Goal: Task Accomplishment & Management: Manage account settings

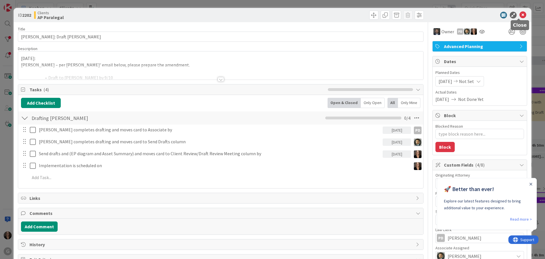
click at [520, 13] on icon at bounding box center [523, 15] width 7 height 7
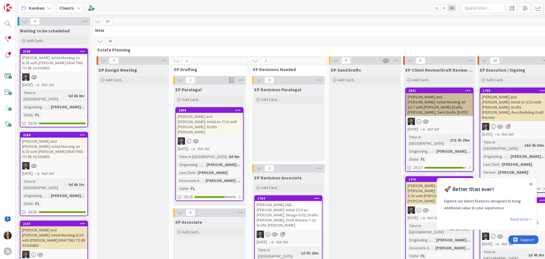
click at [49, 9] on icon at bounding box center [49, 8] width 5 height 5
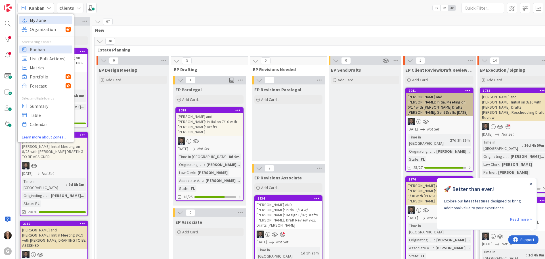
click at [43, 22] on span "My Zone" at bounding box center [50, 20] width 41 height 9
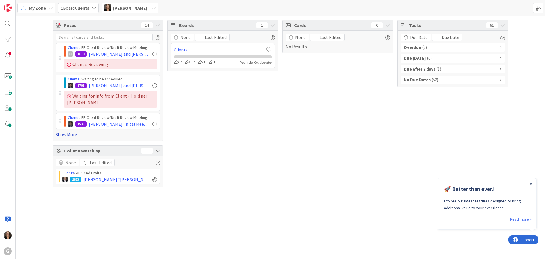
click at [64, 135] on link "Show More" at bounding box center [108, 134] width 105 height 7
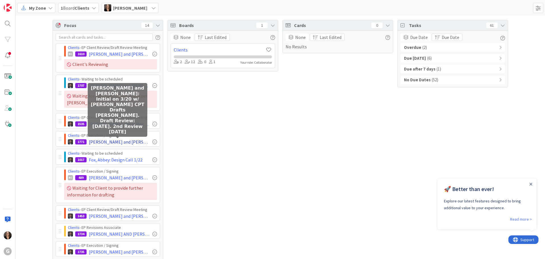
click at [111, 142] on span "[PERSON_NAME] and [PERSON_NAME]: Initial on 3/20 w/ [PERSON_NAME] CPT Drafts [P…" at bounding box center [119, 141] width 61 height 7
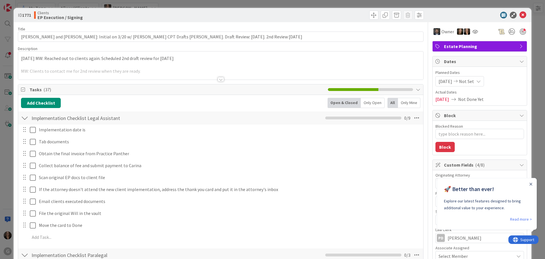
click at [21, 57] on p "[DATE] MW: Reached out to clients again. Scheduled 2nd draft review for [DATE]" at bounding box center [221, 58] width 400 height 7
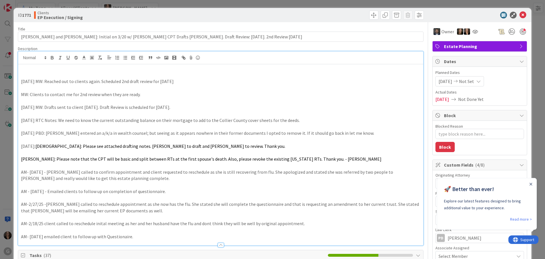
type textarea "x"
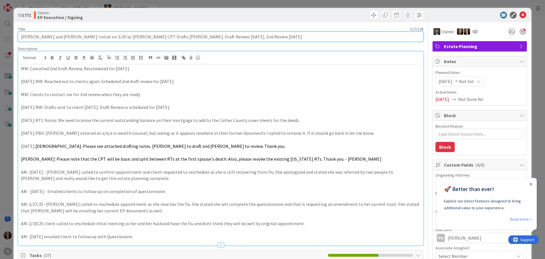
click at [248, 36] on input "[PERSON_NAME] and [PERSON_NAME]: Initial on 3/20 w/ [PERSON_NAME] CPT Drafts [P…" at bounding box center [221, 37] width 406 height 10
type input "[PERSON_NAME] and [PERSON_NAME]: Initial on 3/20 w/ [PERSON_NAME] CPT Drafts [P…"
type textarea "x"
type input "[PERSON_NAME] and [PERSON_NAME]: Initial on 3/20 w/ [PERSON_NAME] CPT Drafts [P…"
type textarea "x"
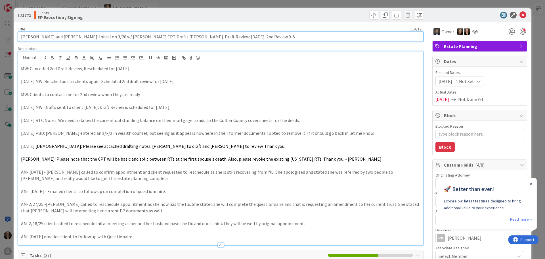
type input "[PERSON_NAME] and [PERSON_NAME]: Initial on 3/20 w/ [PERSON_NAME] CPT Drafts [P…"
type textarea "x"
type input "[PERSON_NAME] and [PERSON_NAME]: Initial on 3/20 w/ [PERSON_NAME] CPT Drafts [P…"
type textarea "x"
type input "[PERSON_NAME] and [PERSON_NAME]: Initial on 3/20 w/ [PERSON_NAME] CPT Drafts [P…"
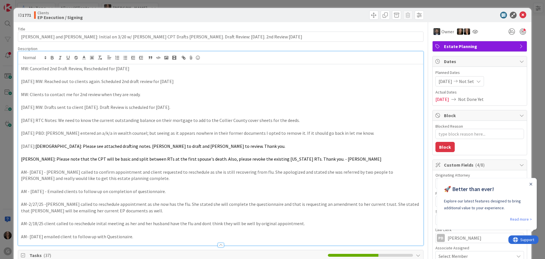
click at [236, 79] on p "[DATE] MW: Reached out to clients again. Scheduled 2nd draft review for [DATE]" at bounding box center [221, 81] width 400 height 7
click at [520, 15] on icon at bounding box center [523, 15] width 7 height 7
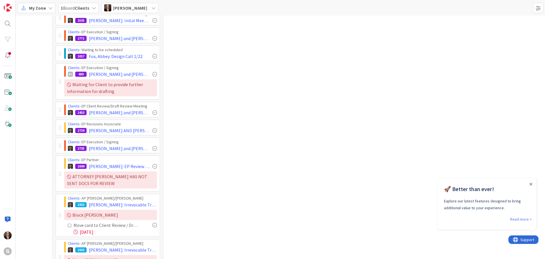
scroll to position [114, 0]
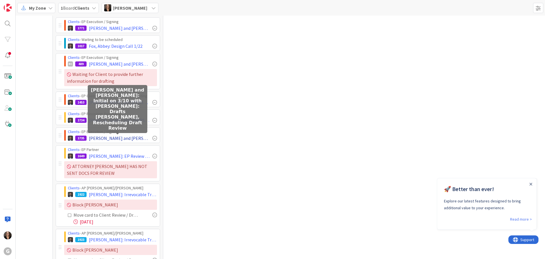
click at [93, 138] on span "[PERSON_NAME] and [PERSON_NAME]: Initial on 3/10 with [PERSON_NAME]: Drafts [PE…" at bounding box center [119, 138] width 61 height 7
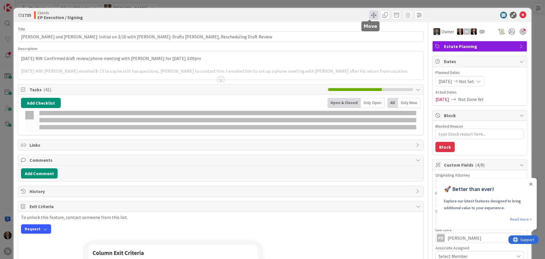
click at [370, 15] on span at bounding box center [374, 15] width 9 height 9
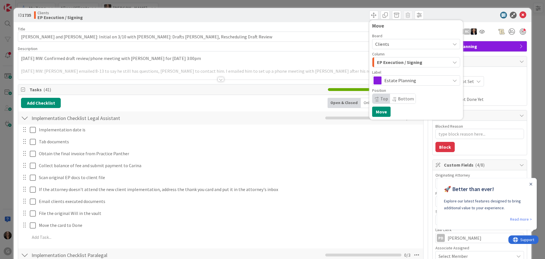
click at [310, 172] on div "Implementation date is Update Cancel Tab documents Update Cancel Obtain the fin…" at bounding box center [221, 184] width 400 height 120
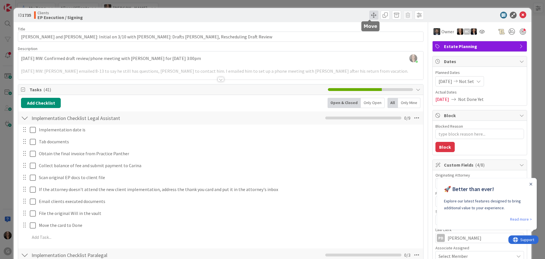
click at [370, 14] on span at bounding box center [374, 15] width 9 height 9
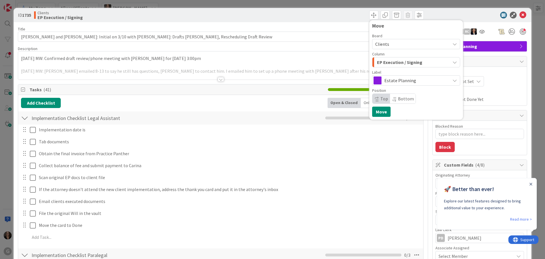
click at [62, 89] on span "Tasks ( 41 )" at bounding box center [178, 89] width 296 height 7
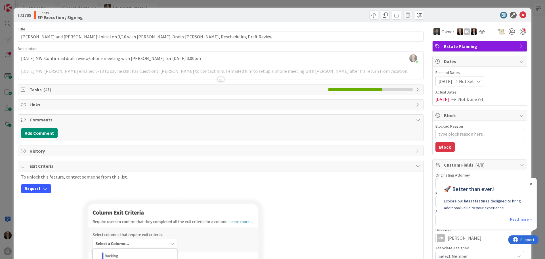
click at [66, 89] on span "Tasks ( 41 )" at bounding box center [178, 89] width 296 height 7
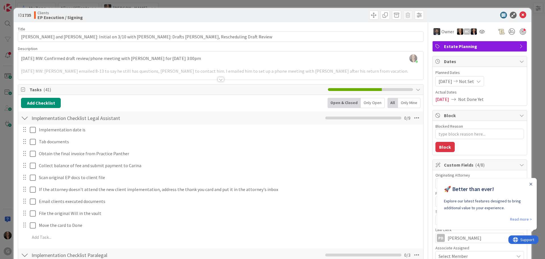
click at [411, 88] on div "Tasks ( 41 )" at bounding box center [220, 89] width 405 height 11
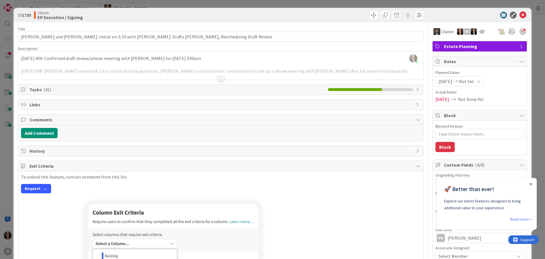
click at [87, 71] on div at bounding box center [220, 72] width 405 height 14
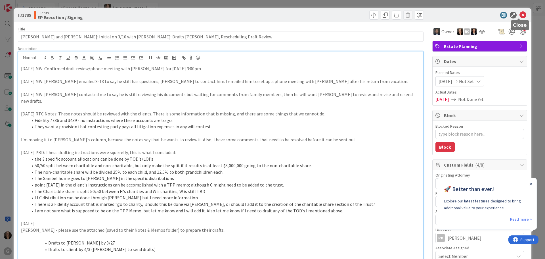
click at [520, 14] on icon at bounding box center [523, 15] width 7 height 7
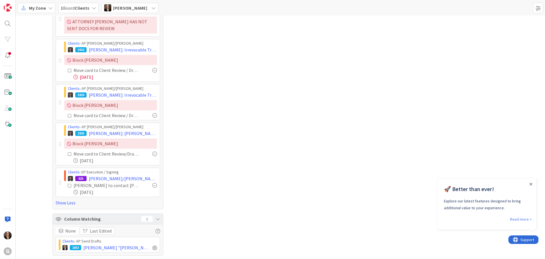
scroll to position [259, 0]
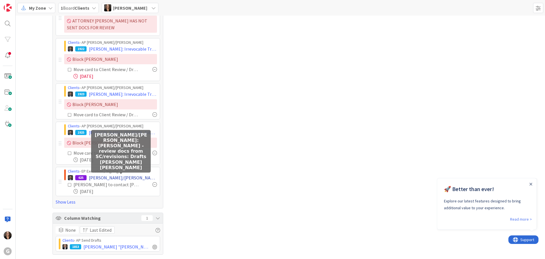
click at [141, 179] on span "[PERSON_NAME]/[PERSON_NAME]: [PERSON_NAME] - review docs from SC/revisions: Dra…" at bounding box center [123, 177] width 68 height 7
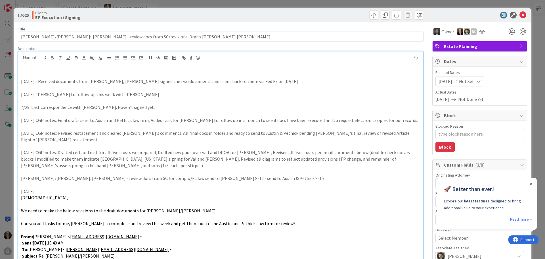
type textarea "x"
click at [62, 69] on p "[DATE] MW: Received" at bounding box center [221, 68] width 400 height 7
click at [102, 70] on p "[DATE] MW: One document that we recieved" at bounding box center [221, 68] width 400 height 7
click at [98, 69] on p "[DATE] MW: One document that we recieved" at bounding box center [221, 68] width 400 height 7
click at [106, 68] on p "[DATE] MW: One document that we received" at bounding box center [221, 68] width 400 height 7
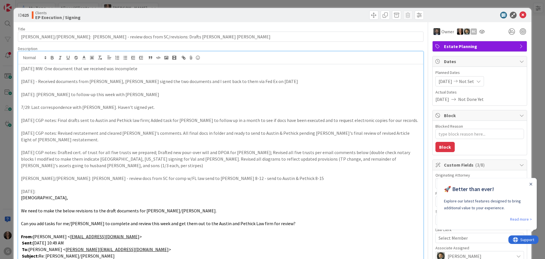
click at [23, 69] on p "[DATE] MW: One document that we received was incomplete" at bounding box center [221, 68] width 400 height 7
click at [29, 69] on p "[DATE] MW: One document that we received was incomplete" at bounding box center [221, 68] width 400 height 7
drag, startPoint x: 136, startPoint y: 70, endPoint x: 140, endPoint y: 70, distance: 3.7
click at [136, 69] on p "[DATE] MW: One document that we received was incomplete" at bounding box center [221, 68] width 400 height 7
click at [520, 13] on icon at bounding box center [523, 15] width 7 height 7
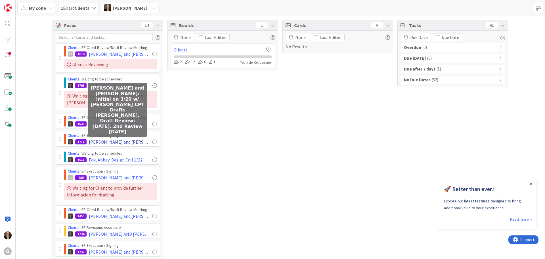
click at [107, 141] on span "[PERSON_NAME] and [PERSON_NAME]: Initial on 3/20 w/ [PERSON_NAME] CPT Drafts [P…" at bounding box center [119, 141] width 61 height 7
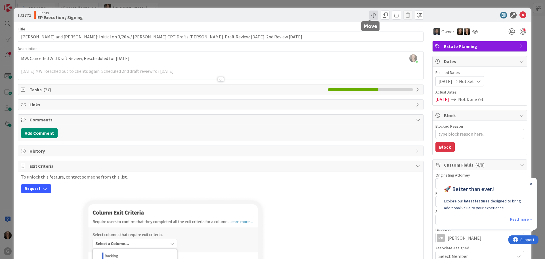
click at [370, 15] on span at bounding box center [374, 15] width 9 height 9
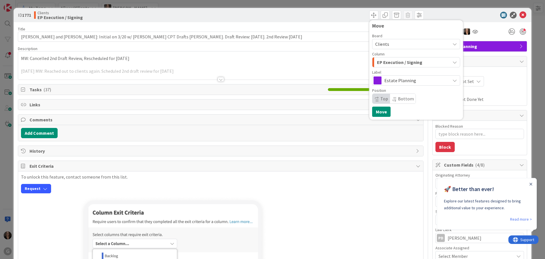
click at [276, 64] on div "MW: Cancelled 2nd Draft Review, Rescheduled for [DATE] [DATE] MW: Reached out t…" at bounding box center [220, 67] width 405 height 26
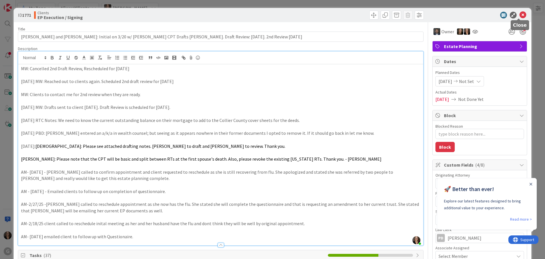
click at [520, 14] on icon at bounding box center [523, 15] width 7 height 7
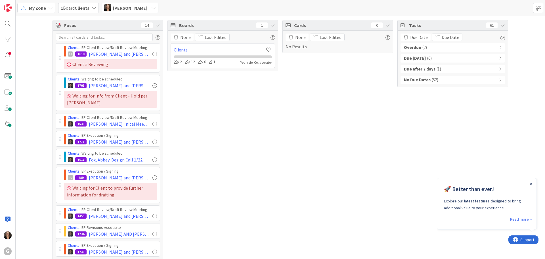
click at [417, 47] on b "Overdue" at bounding box center [412, 47] width 17 height 7
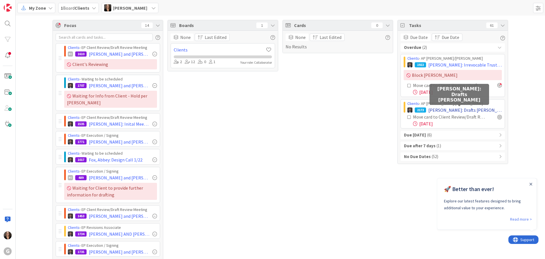
click at [432, 109] on span "[PERSON_NAME]: Drafts [PERSON_NAME]" at bounding box center [466, 110] width 74 height 7
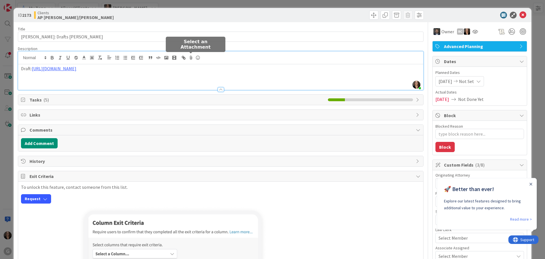
click at [193, 61] on div "[PERSON_NAME] just joined Draft: [URL][DOMAIN_NAME]" at bounding box center [220, 70] width 405 height 38
click at [532, 184] on icon "Close Announcement" at bounding box center [531, 184] width 3 height 3
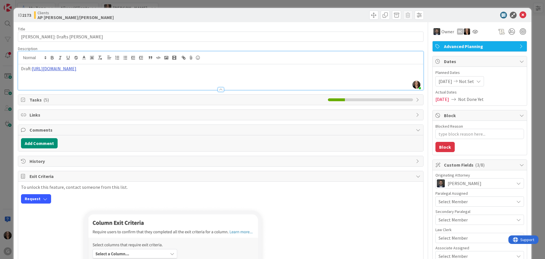
click at [76, 70] on link "[URL][DOMAIN_NAME]" at bounding box center [54, 69] width 45 height 6
click at [164, 76] on div "Draft: [URL][DOMAIN_NAME]" at bounding box center [220, 77] width 405 height 26
click at [76, 68] on link "[URL][DOMAIN_NAME]" at bounding box center [54, 69] width 45 height 6
click at [173, 79] on div "Draft: [URL][DOMAIN_NAME]" at bounding box center [220, 77] width 405 height 26
click at [37, 70] on link "[URL][DOMAIN_NAME]" at bounding box center [54, 69] width 45 height 6
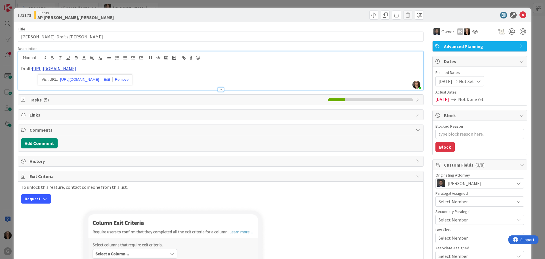
click at [76, 69] on link "[URL][DOMAIN_NAME]" at bounding box center [54, 69] width 45 height 6
click at [39, 70] on link "[URL][DOMAIN_NAME]" at bounding box center [54, 69] width 45 height 6
click at [73, 78] on link "[URL][DOMAIN_NAME]" at bounding box center [79, 79] width 39 height 7
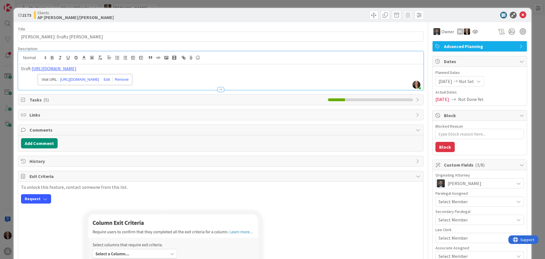
click at [127, 99] on span "Tasks ( 5 )" at bounding box center [178, 99] width 296 height 7
type textarea "x"
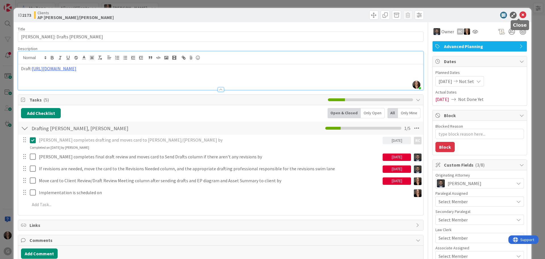
click at [520, 16] on icon at bounding box center [523, 15] width 7 height 7
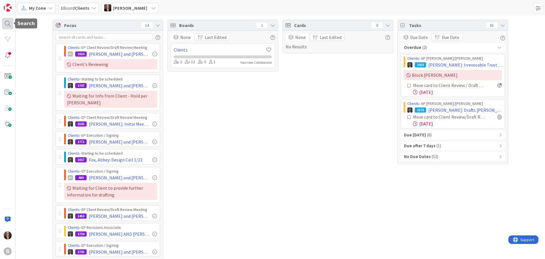
click at [6, 22] on div at bounding box center [7, 23] width 11 height 11
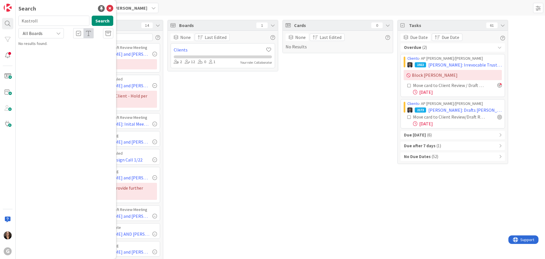
type input "Kastroll"
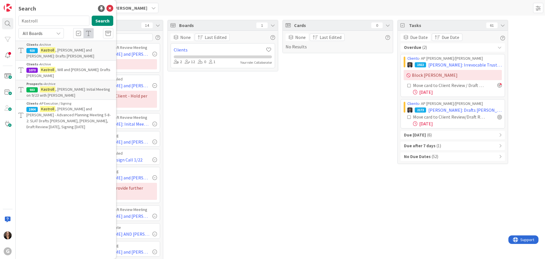
click at [50, 106] on mark "Kastroll" at bounding box center [47, 109] width 15 height 6
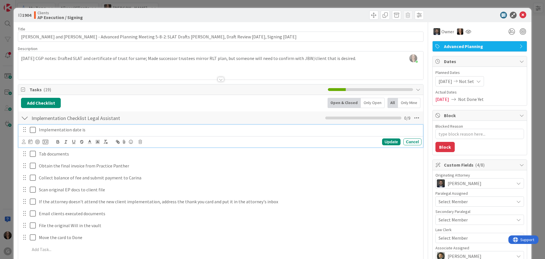
click at [92, 129] on p "Implementation date is" at bounding box center [229, 129] width 381 height 7
type textarea "x"
click at [31, 142] on icon at bounding box center [30, 141] width 4 height 5
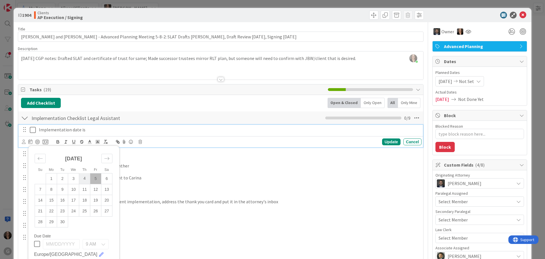
click at [85, 181] on td "4" at bounding box center [84, 178] width 11 height 11
type input "[DATE]"
click at [388, 142] on div "Update" at bounding box center [391, 141] width 18 height 7
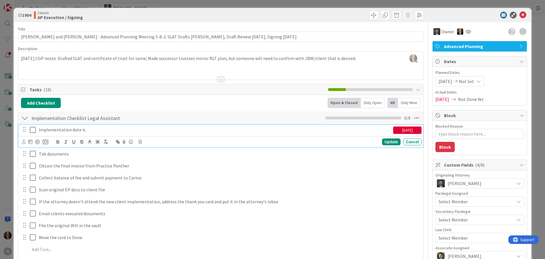
click at [32, 129] on icon at bounding box center [33, 129] width 6 height 7
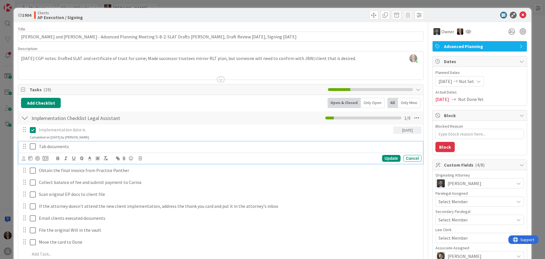
click at [32, 148] on icon at bounding box center [33, 146] width 6 height 7
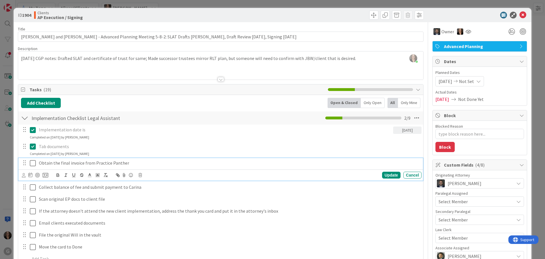
click at [33, 163] on icon at bounding box center [33, 163] width 6 height 7
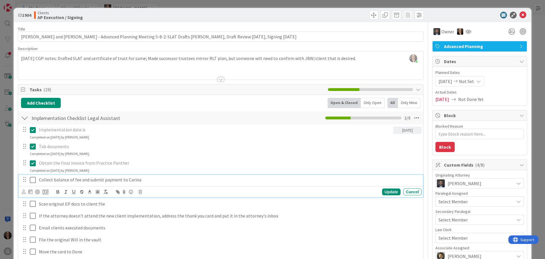
click at [32, 181] on icon at bounding box center [33, 179] width 6 height 7
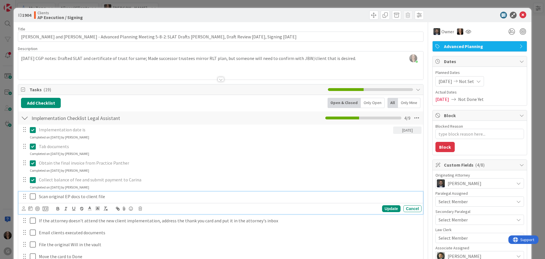
click at [33, 197] on icon at bounding box center [33, 196] width 6 height 7
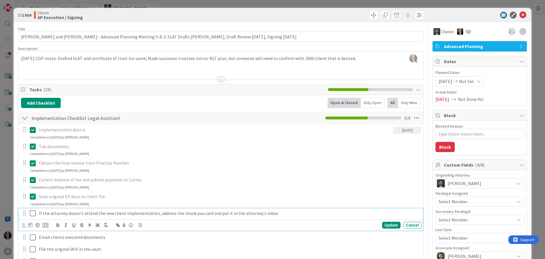
click at [32, 215] on icon at bounding box center [33, 213] width 6 height 7
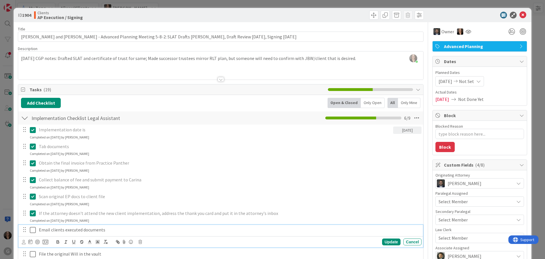
click at [32, 231] on icon at bounding box center [33, 229] width 6 height 7
click at [32, 247] on icon at bounding box center [33, 246] width 6 height 7
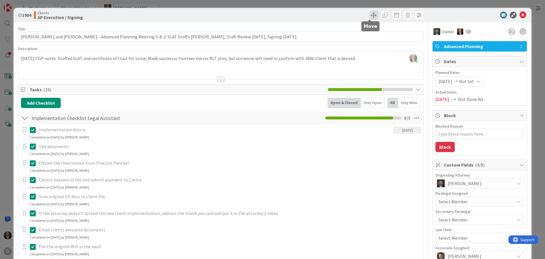
click at [370, 14] on span at bounding box center [374, 15] width 9 height 9
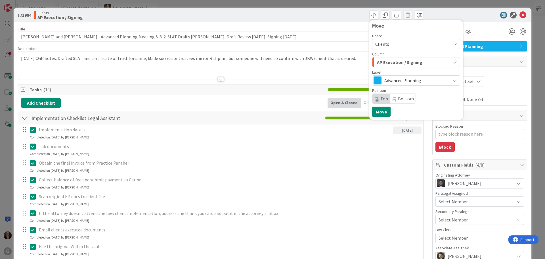
click at [453, 62] on icon "button" at bounding box center [455, 62] width 5 height 5
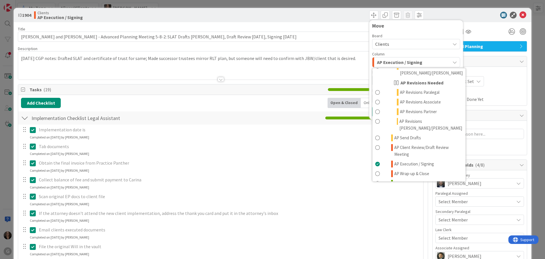
scroll to position [341, 0]
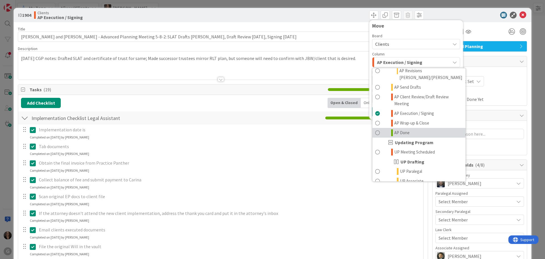
click at [375, 129] on span at bounding box center [377, 132] width 5 height 7
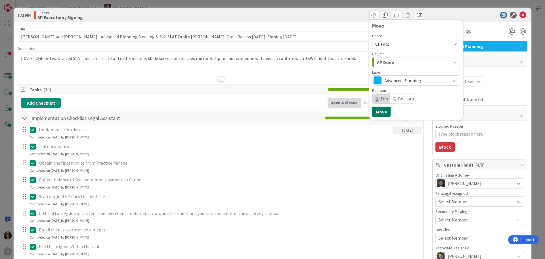
click at [374, 111] on button "Move" at bounding box center [381, 112] width 18 height 10
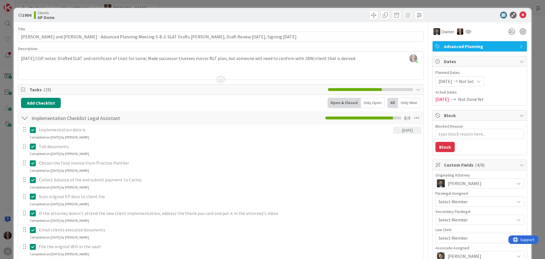
type textarea "x"
click at [520, 14] on icon at bounding box center [523, 15] width 7 height 7
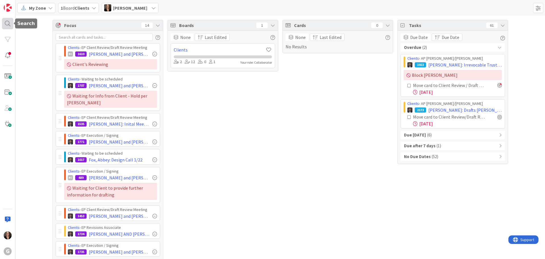
click at [8, 23] on div at bounding box center [7, 23] width 11 height 11
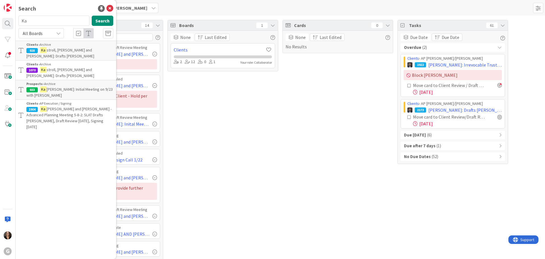
type input "K"
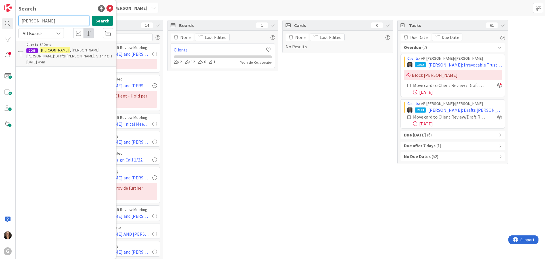
drag, startPoint x: 50, startPoint y: 21, endPoint x: 4, endPoint y: 18, distance: 45.9
click at [4, 18] on div "G Search [PERSON_NAME] Search All Boards Clients › EP Done 2095 [PERSON_NAME]: …" at bounding box center [8, 129] width 16 height 259
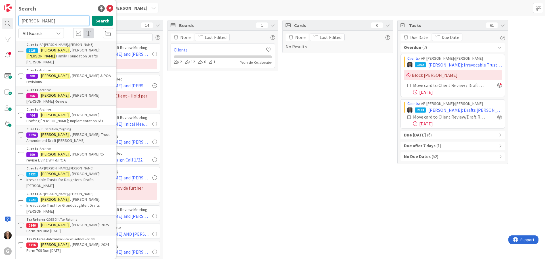
click at [49, 22] on input "[PERSON_NAME]" at bounding box center [53, 21] width 71 height 10
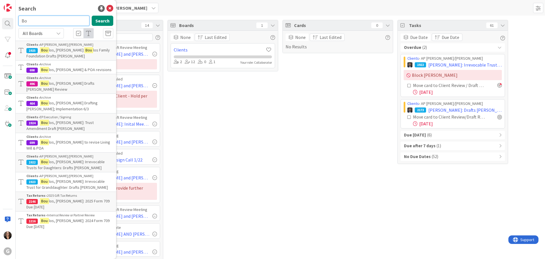
type input "B"
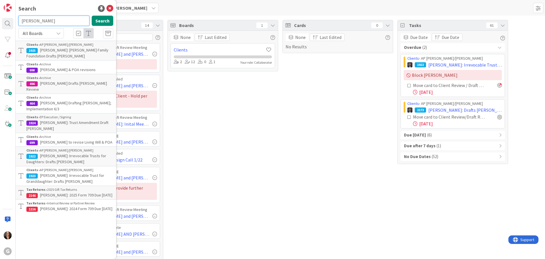
type input "[PERSON_NAME]"
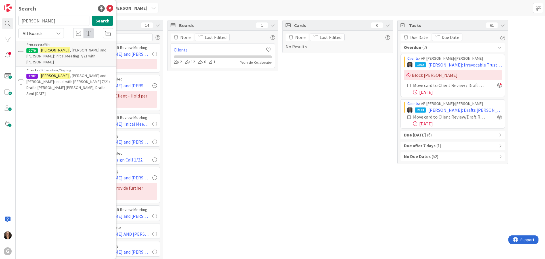
click at [66, 73] on span ", [PERSON_NAME] and [PERSON_NAME]: Initial with [PERSON_NAME] 7/21: Drafts [PER…" at bounding box center [68, 84] width 84 height 23
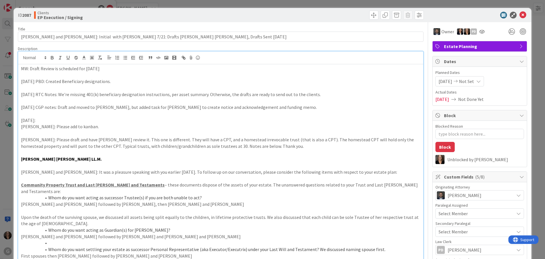
click at [22, 57] on div "[PERSON_NAME] just joined MW: Draft Review is scheduled for [DATE] [DATE] PBD: …" at bounding box center [220, 209] width 405 height 316
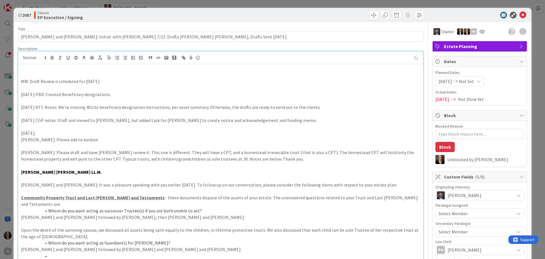
type textarea "x"
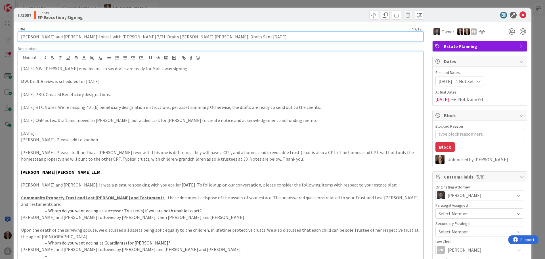
click at [187, 36] on input "[PERSON_NAME] and [PERSON_NAME]: Initial with [PERSON_NAME] 7/21: Drafts [PERSO…" at bounding box center [221, 37] width 406 height 10
type input "[PERSON_NAME] and [PERSON_NAME]: Initial with [PERSON_NAME] 7/21: Drafts [PERSO…"
type textarea "x"
type input "[PERSON_NAME] and [PERSON_NAME]: Initial with [PERSON_NAME] 7/21: Drafts [PERSO…"
type textarea "x"
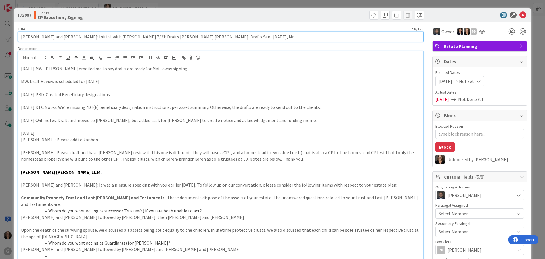
type input "[PERSON_NAME] and [PERSON_NAME]: Initial with [PERSON_NAME] 7/21: Drafts [PERSO…"
type textarea "x"
type input "[PERSON_NAME] and [PERSON_NAME]: Initial with [PERSON_NAME] 7/21: Drafts [PERSO…"
type textarea "x"
type input "[PERSON_NAME] and [PERSON_NAME]: Initial with [PERSON_NAME] 7/21: Drafts [PERSO…"
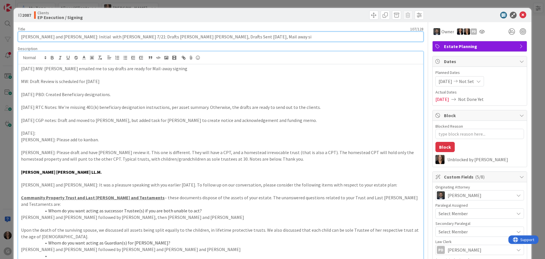
type textarea "x"
type input "[PERSON_NAME] and [PERSON_NAME]: Initial with [PERSON_NAME] 7/21: Drafts [PERSO…"
type textarea "x"
type input "[PERSON_NAME] and [PERSON_NAME]: Initial with [PERSON_NAME] 7/21: Drafts [PERSO…"
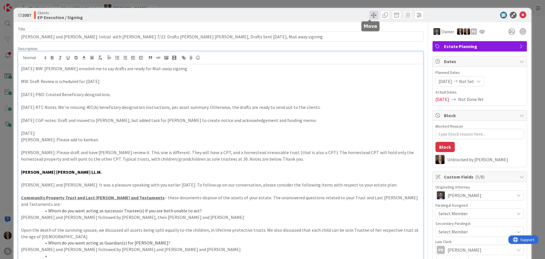
click at [371, 15] on span at bounding box center [374, 15] width 9 height 9
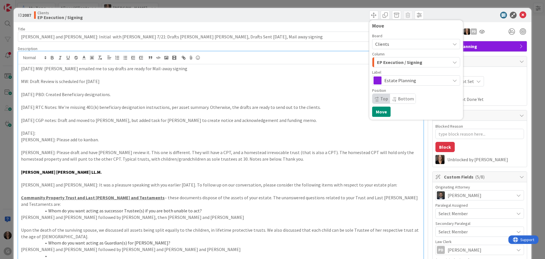
click at [337, 85] on p at bounding box center [221, 88] width 400 height 7
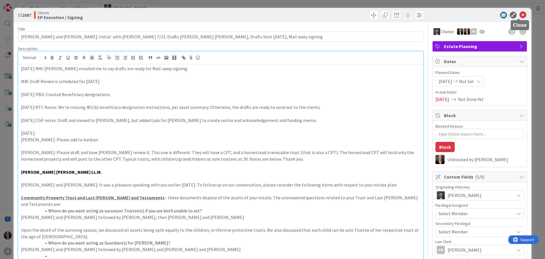
click at [520, 14] on icon at bounding box center [523, 15] width 7 height 7
